Goal: Information Seeking & Learning: Learn about a topic

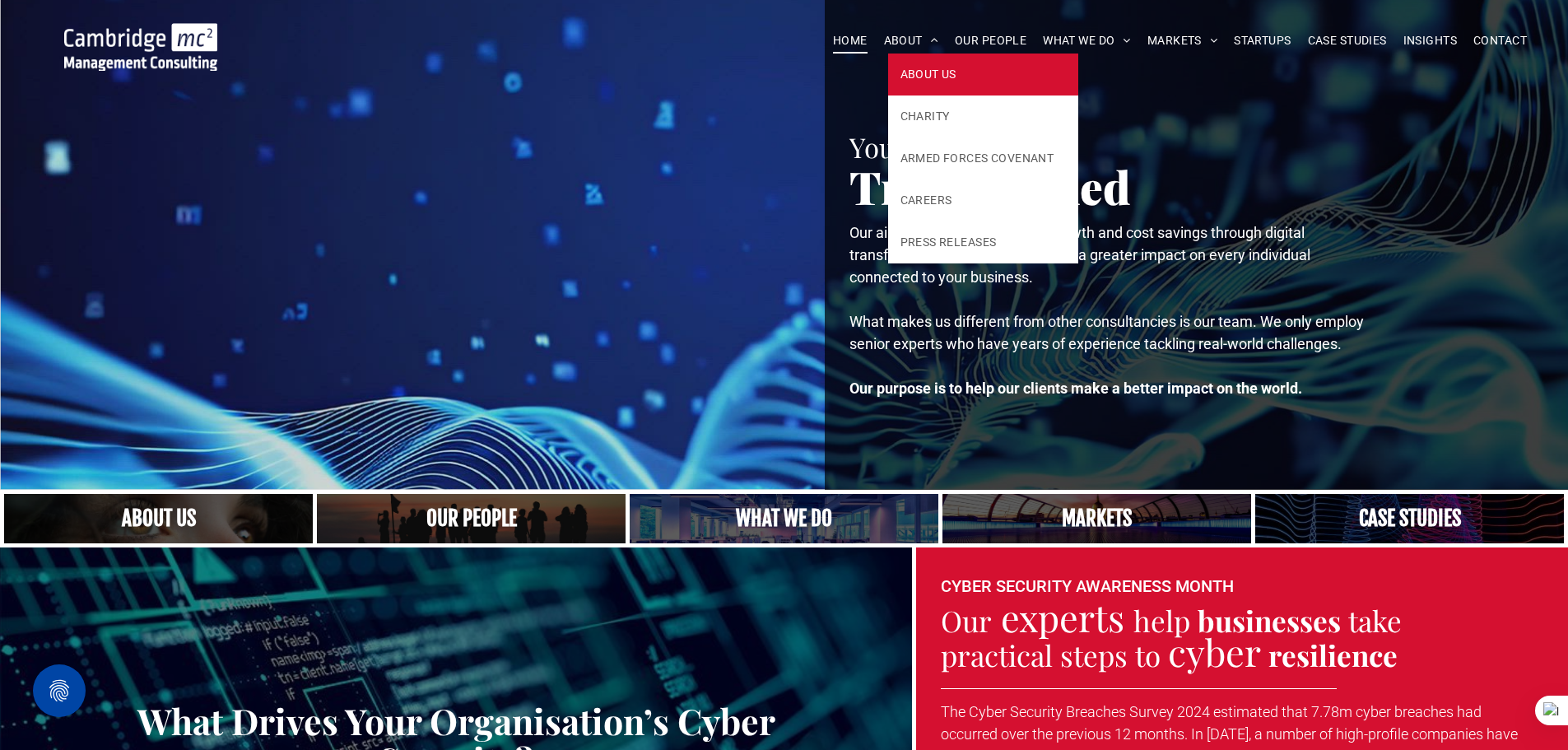
click at [910, 66] on span "ABOUT US" at bounding box center [928, 74] width 56 height 17
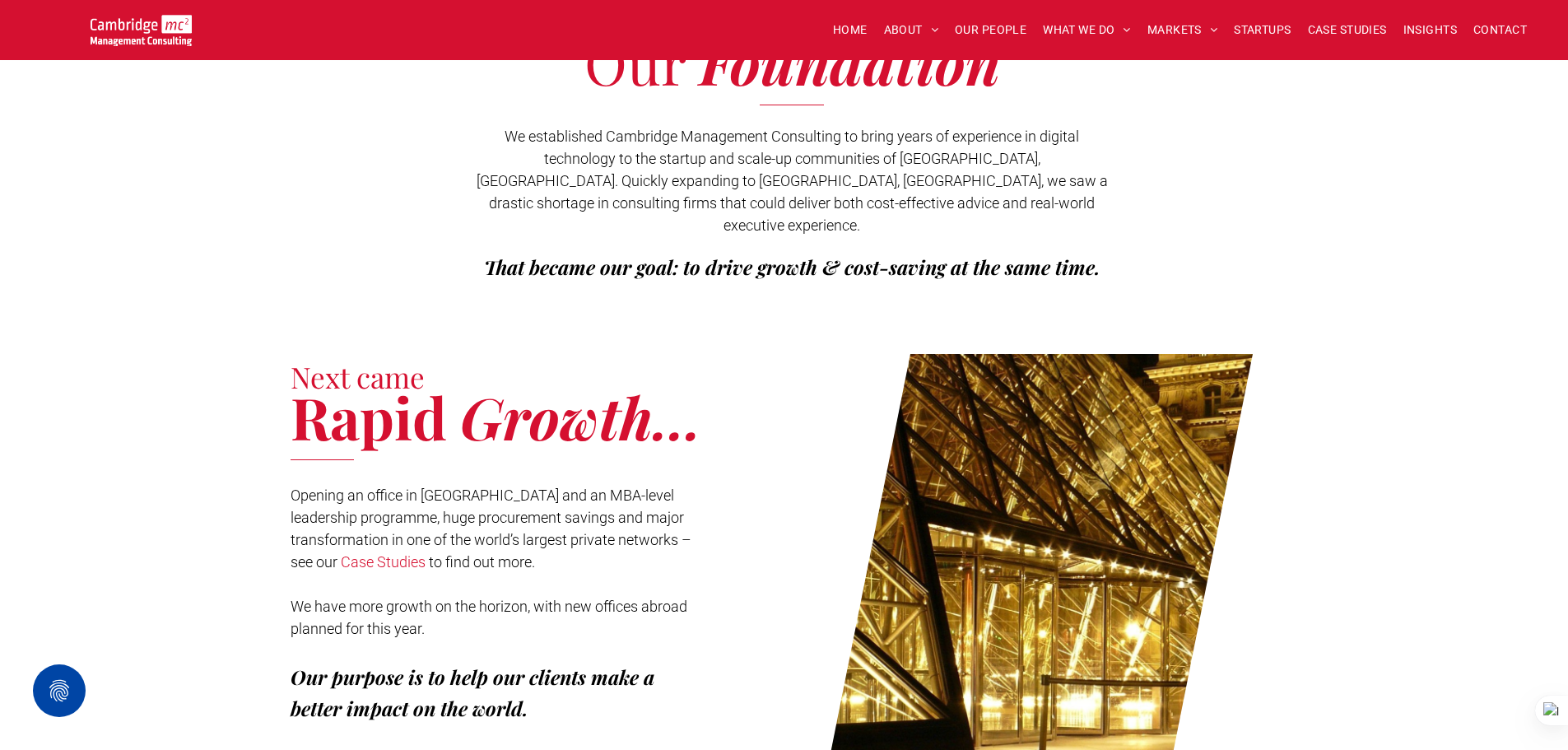
scroll to position [411, 0]
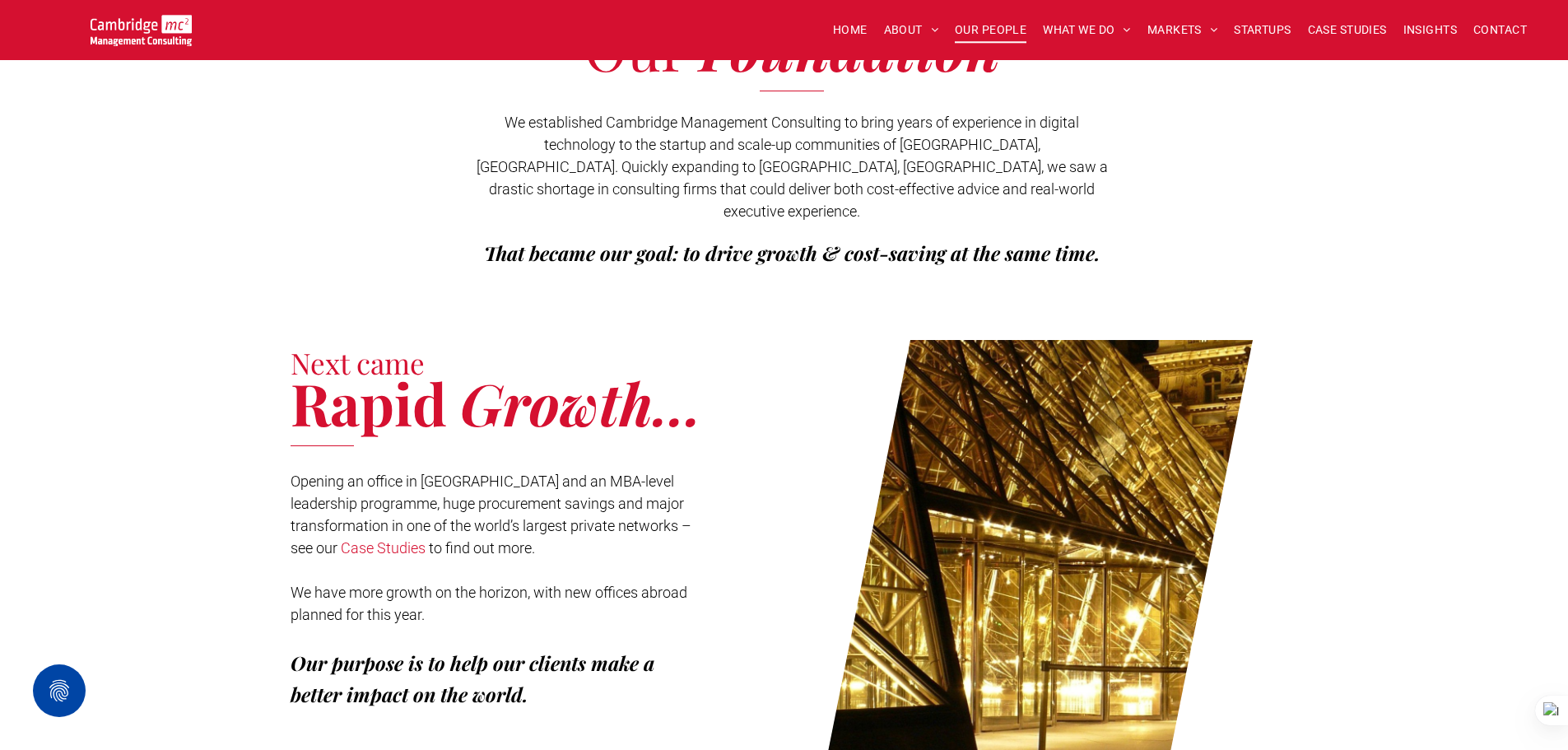
click at [955, 20] on span "OUR PEOPLE" at bounding box center [991, 30] width 72 height 26
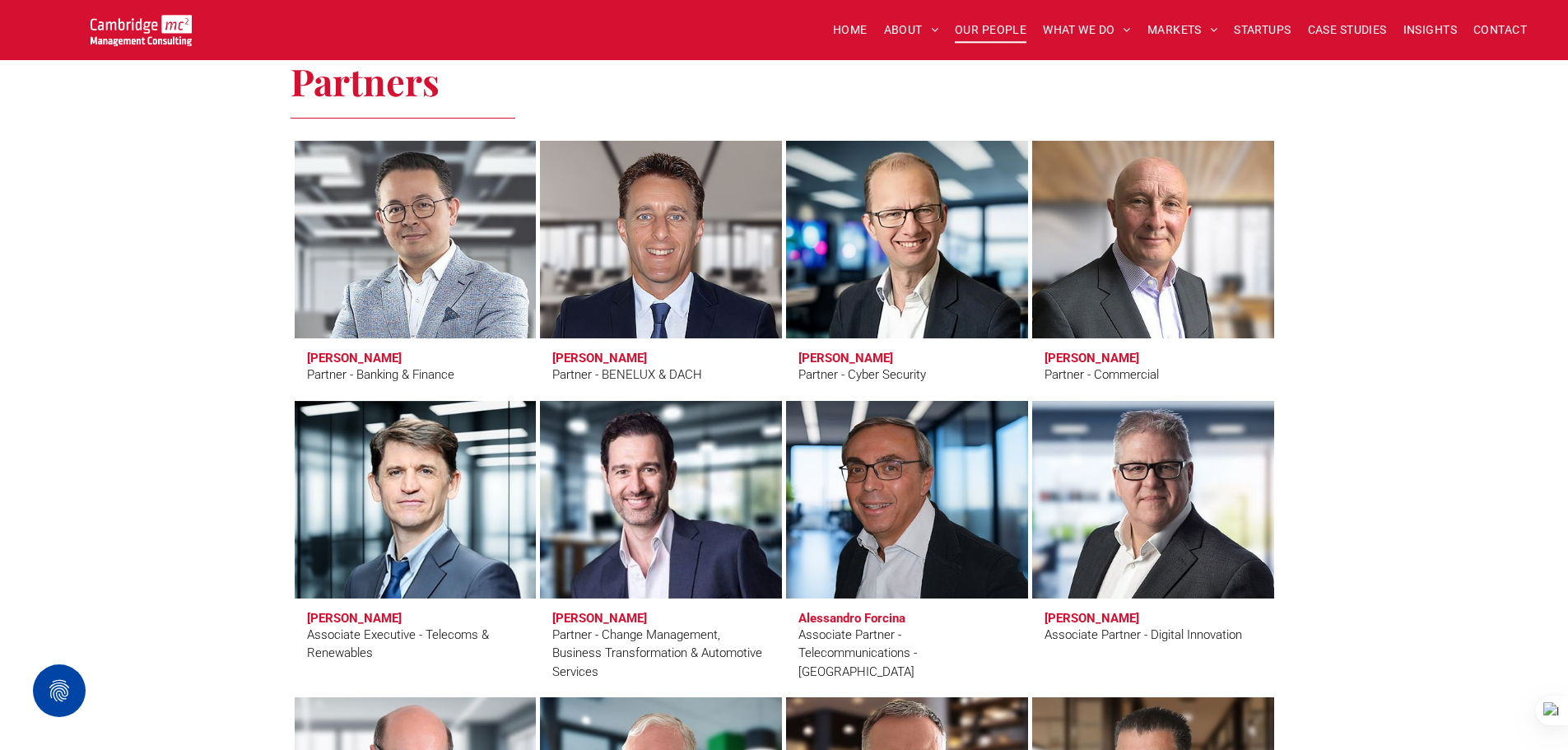
scroll to position [3374, 0]
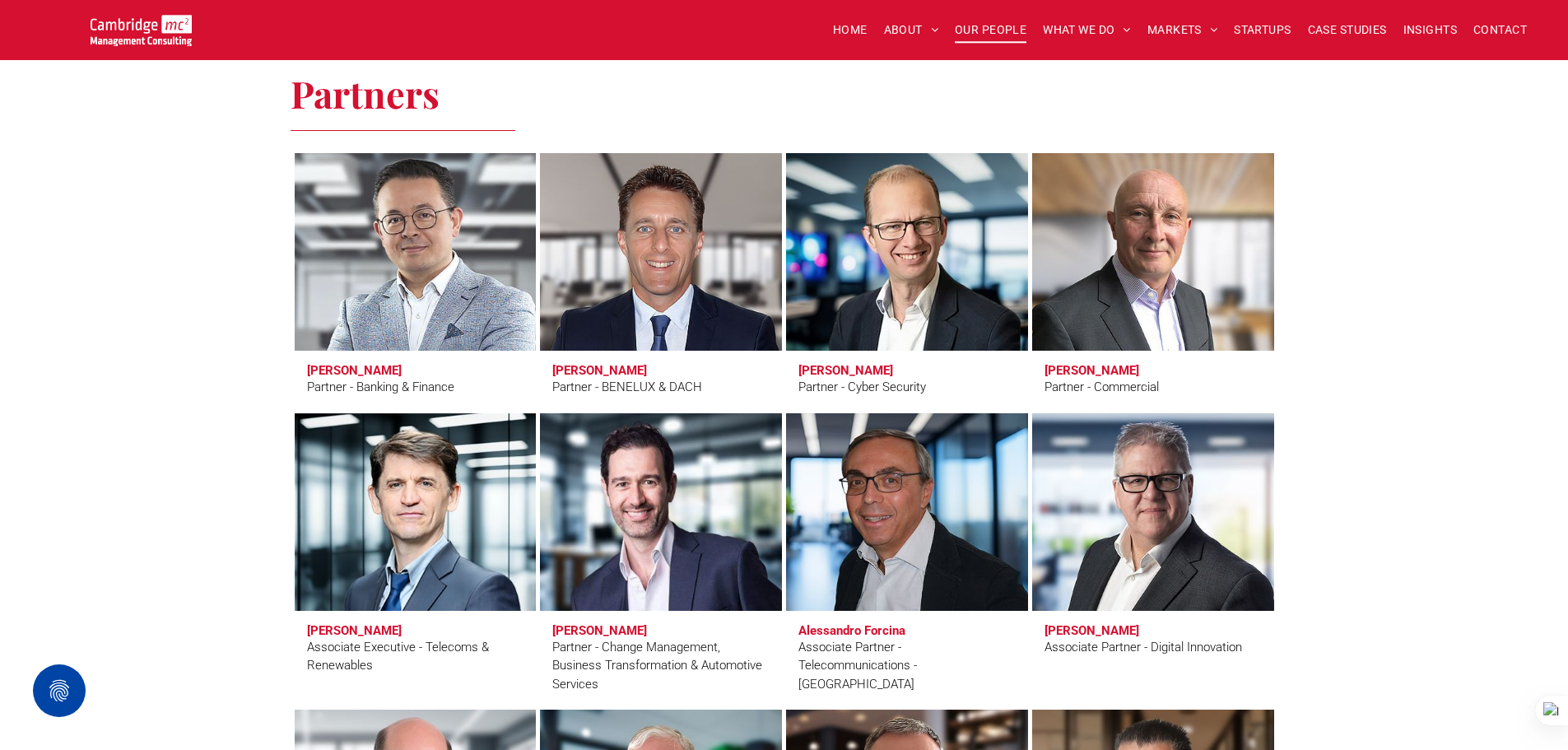
click at [521, 256] on link at bounding box center [415, 252] width 256 height 209
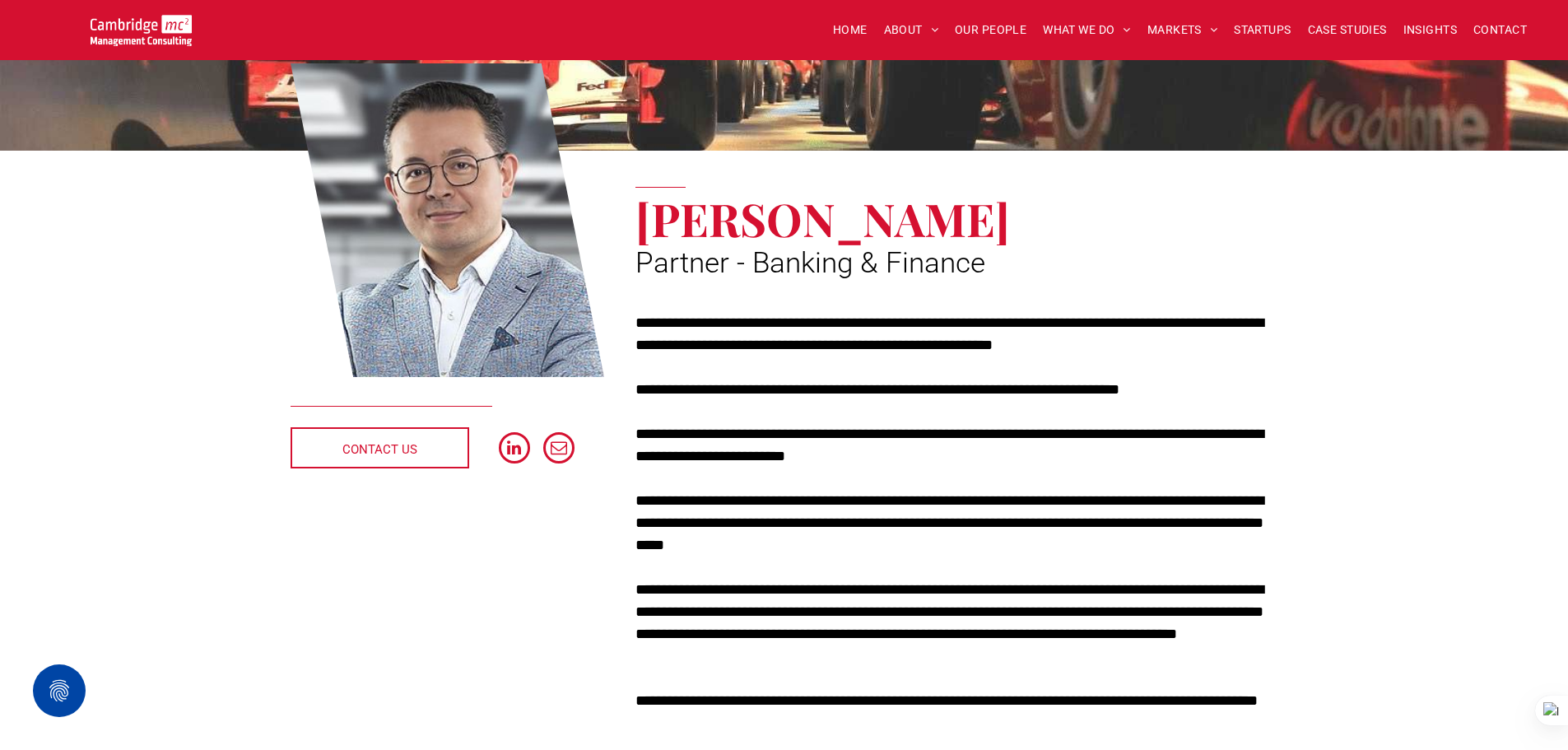
scroll to position [164, 0]
